Goal: Find specific page/section: Find specific page/section

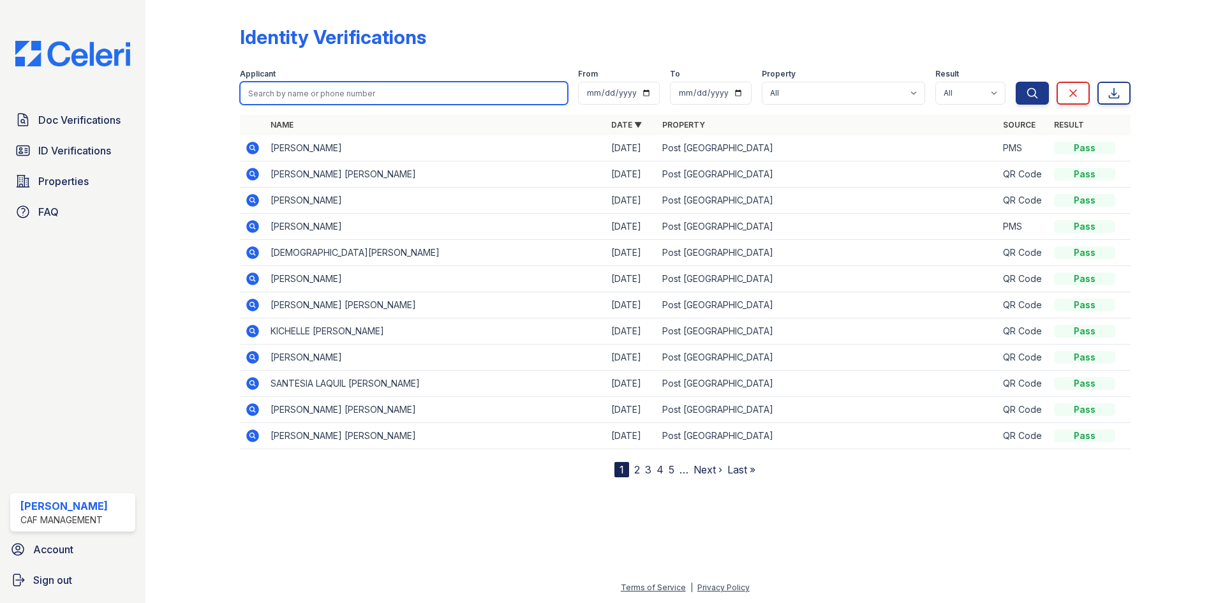
click at [364, 94] on input "search" at bounding box center [404, 93] width 328 height 23
type input "[PERSON_NAME]"
click at [1015, 82] on button "Search" at bounding box center [1031, 93] width 33 height 23
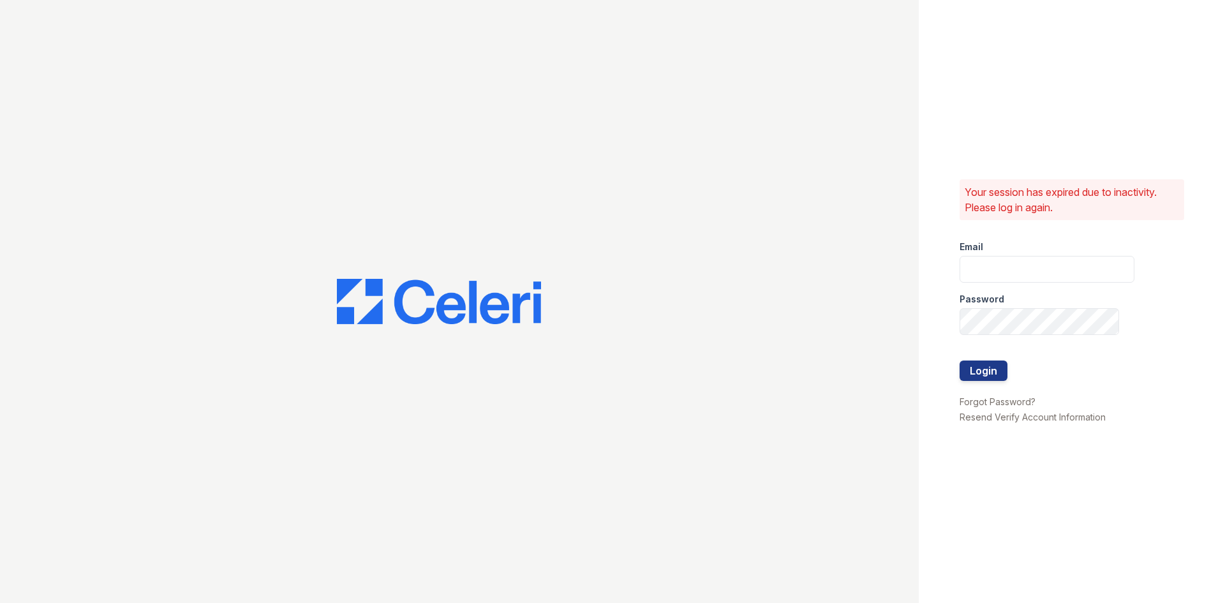
type input "[EMAIL_ADDRESS][DOMAIN_NAME]"
click at [978, 367] on button "Login" at bounding box center [983, 370] width 48 height 20
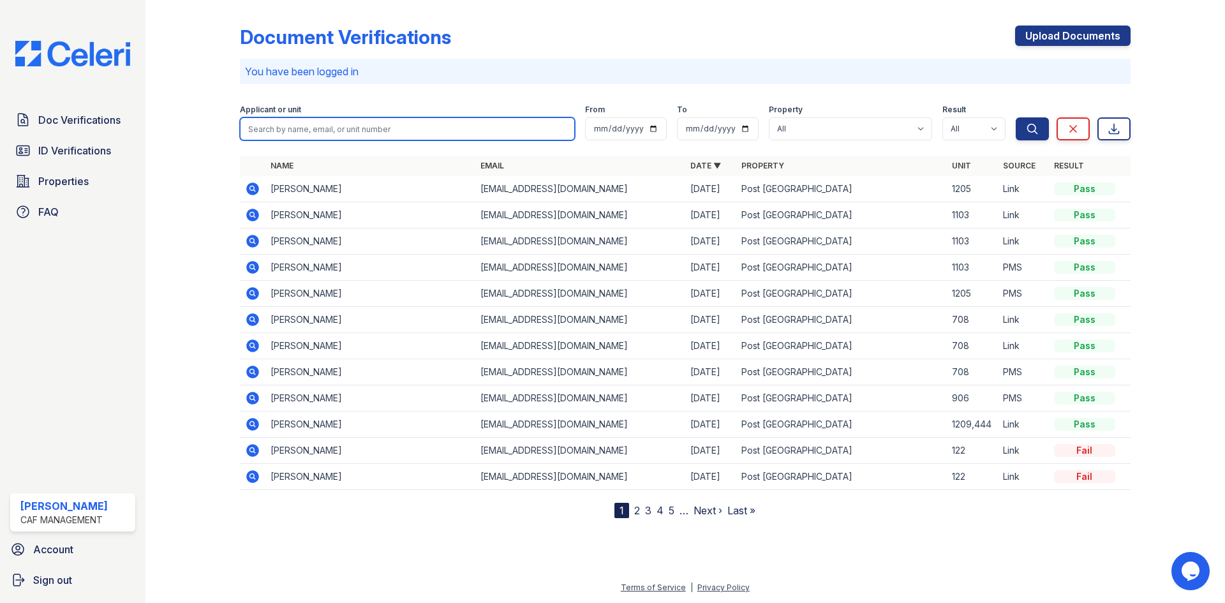
click at [304, 129] on input "search" at bounding box center [407, 128] width 335 height 23
type input "[PERSON_NAME]"
click at [1015, 117] on button "Search" at bounding box center [1031, 128] width 33 height 23
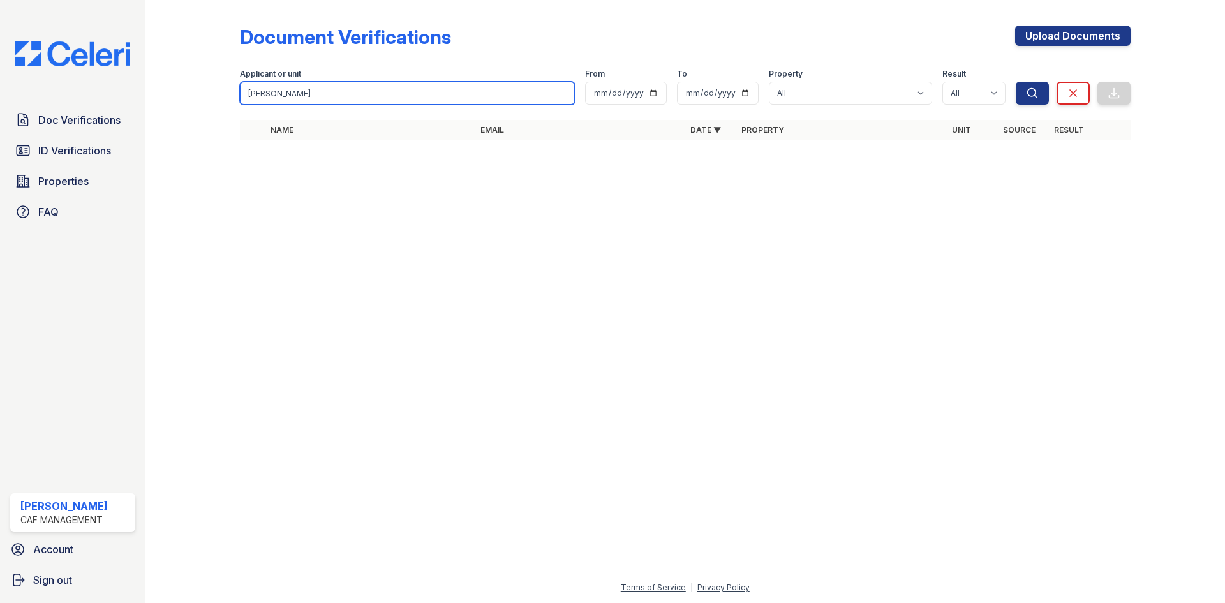
drag, startPoint x: 298, startPoint y: 82, endPoint x: 190, endPoint y: 77, distance: 108.6
click at [190, 77] on div "Document Verifications Upload Documents Filter Applicant or unit lemuel From To…" at bounding box center [685, 86] width 1038 height 173
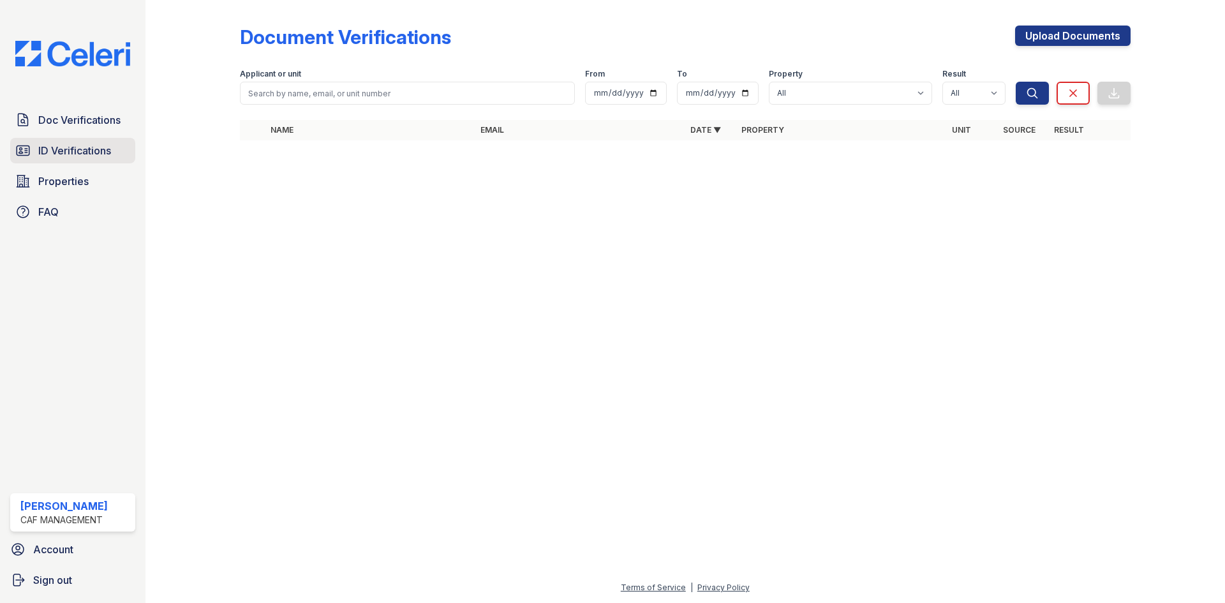
click at [102, 149] on span "ID Verifications" at bounding box center [74, 150] width 73 height 15
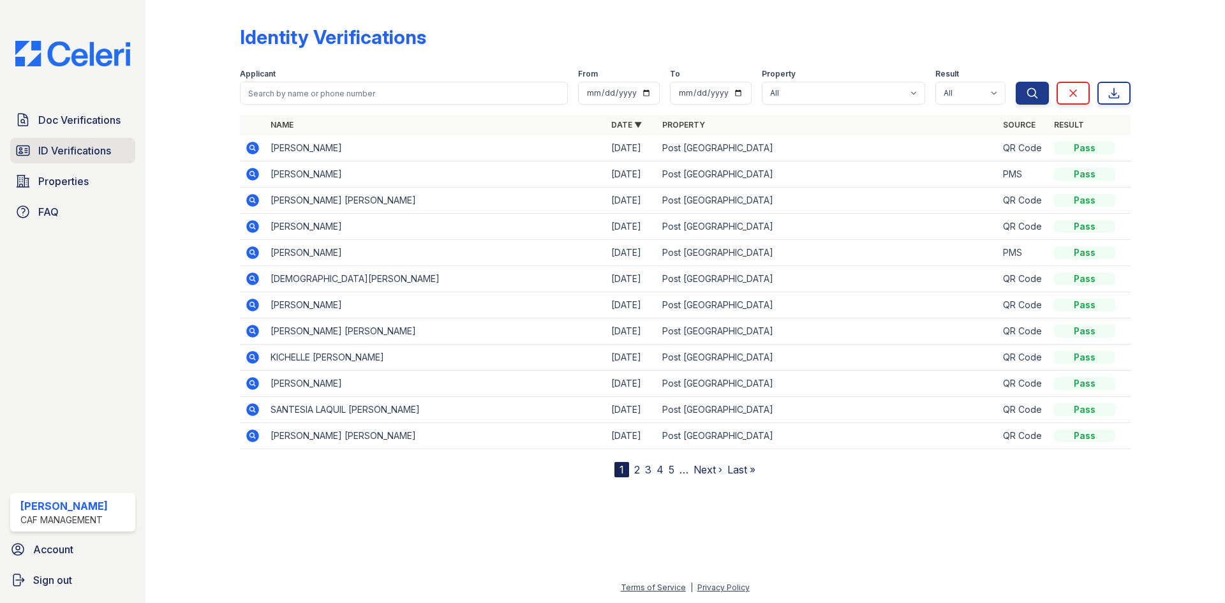
click at [98, 141] on link "ID Verifications" at bounding box center [72, 151] width 125 height 26
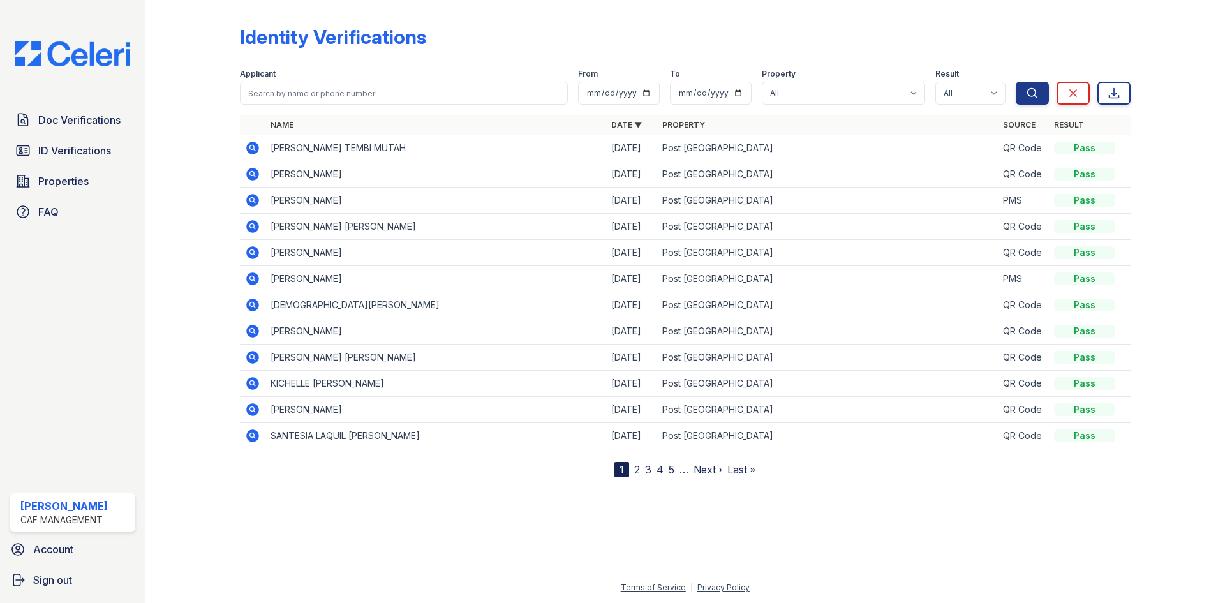
click at [887, 504] on div at bounding box center [685, 538] width 1038 height 82
